Goal: Information Seeking & Learning: Learn about a topic

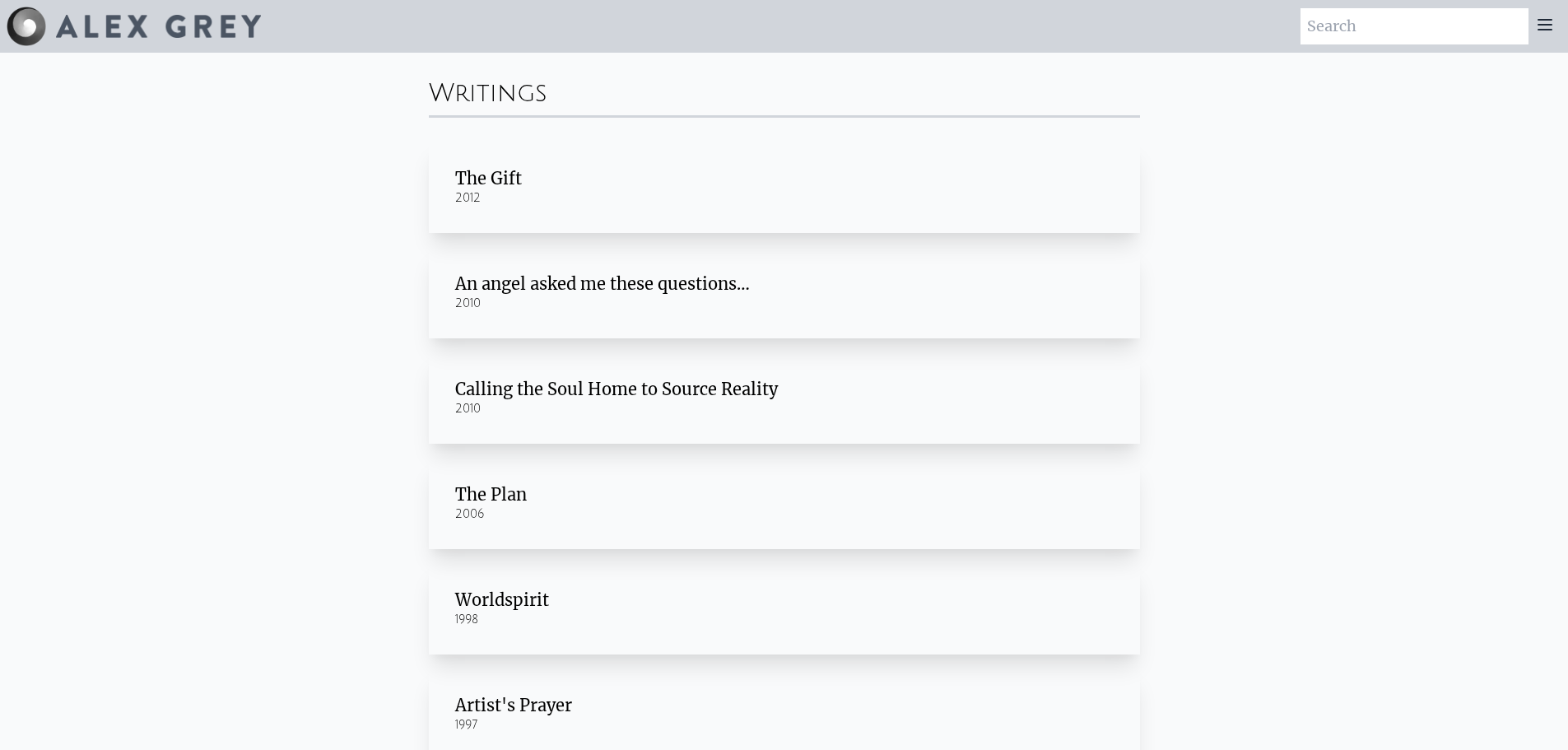
click at [491, 172] on div "The Gift" at bounding box center [784, 179] width 658 height 23
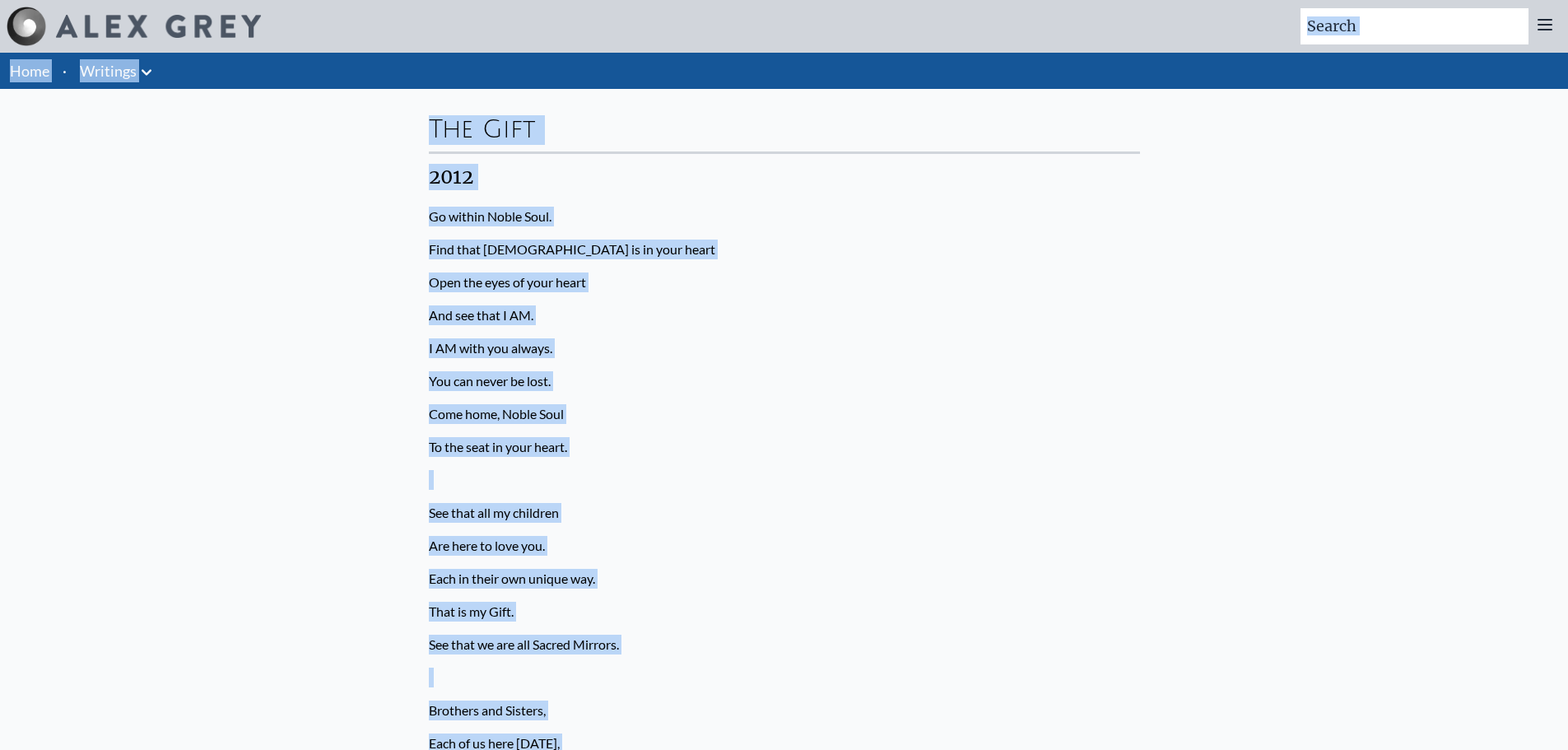
drag, startPoint x: 570, startPoint y: 510, endPoint x: 429, endPoint y: 119, distance: 415.6
copy div "The Gift 2012 Go within Noble Soul. Find that God is in your heart Open the eye…"
